Goal: Task Accomplishment & Management: Use online tool/utility

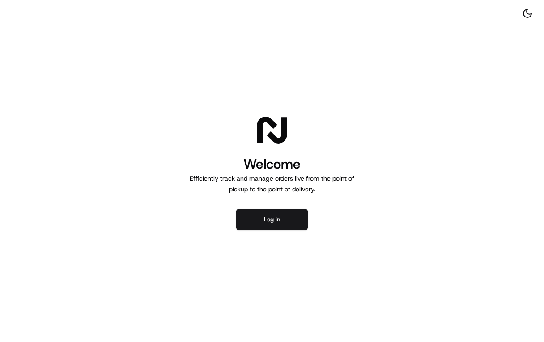
drag, startPoint x: 403, startPoint y: 305, endPoint x: 447, endPoint y: 301, distance: 43.6
click at [403, 305] on div "Welcome Efficiently track and manage orders live from the point of pickup to th…" at bounding box center [272, 171] width 544 height 342
click at [282, 228] on button "Log in" at bounding box center [272, 219] width 72 height 21
